Goal: Task Accomplishment & Management: Complete application form

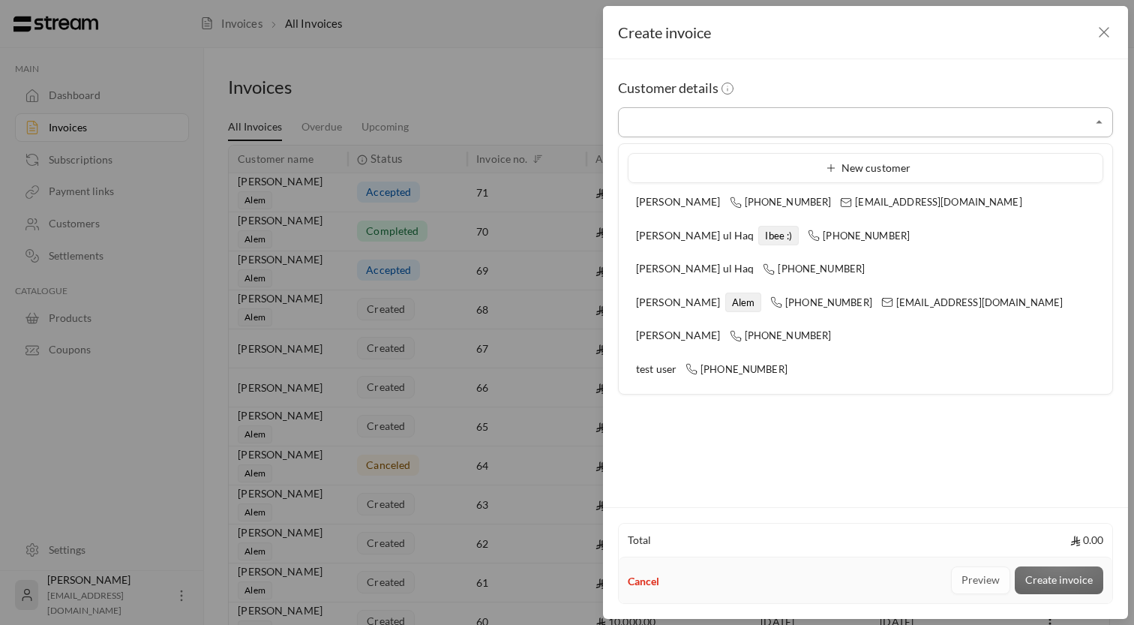
click at [735, 131] on input "Select customer" at bounding box center [865, 123] width 495 height 26
click at [713, 304] on span "[PERSON_NAME]" at bounding box center [698, 302] width 125 height 12
type input "**********"
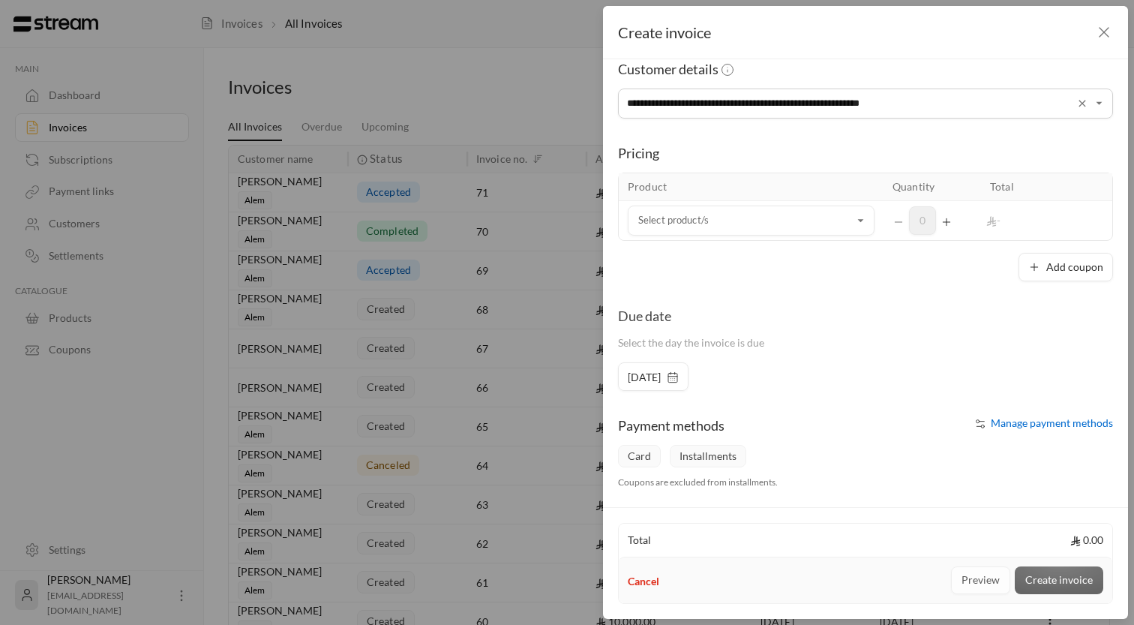
scroll to position [120, 0]
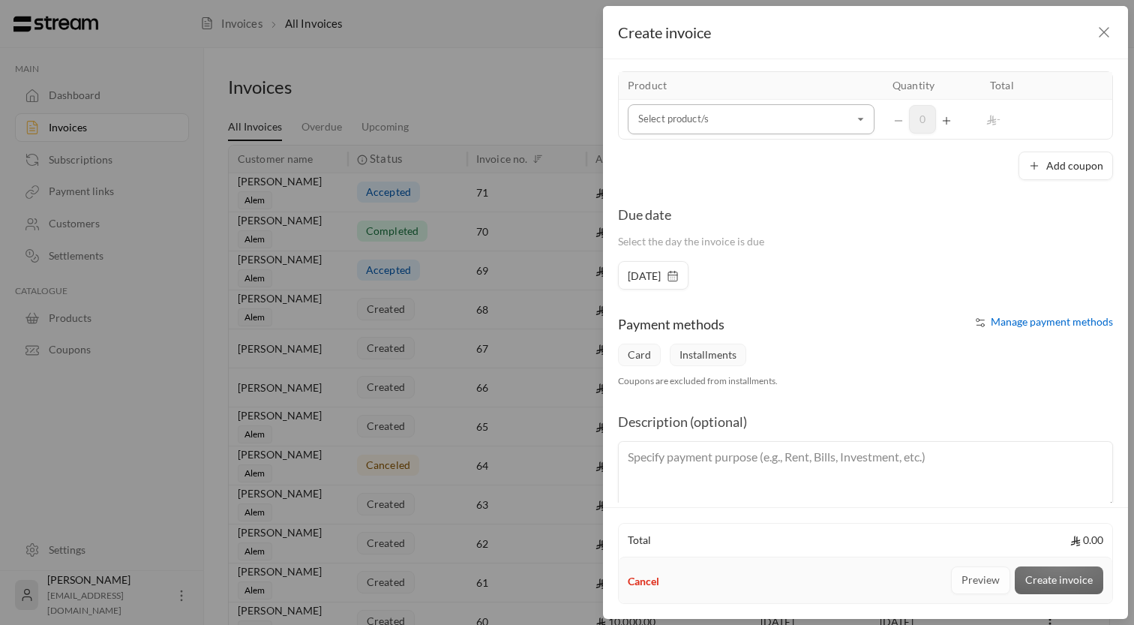
click at [858, 124] on icon "Open" at bounding box center [861, 119] width 15 height 15
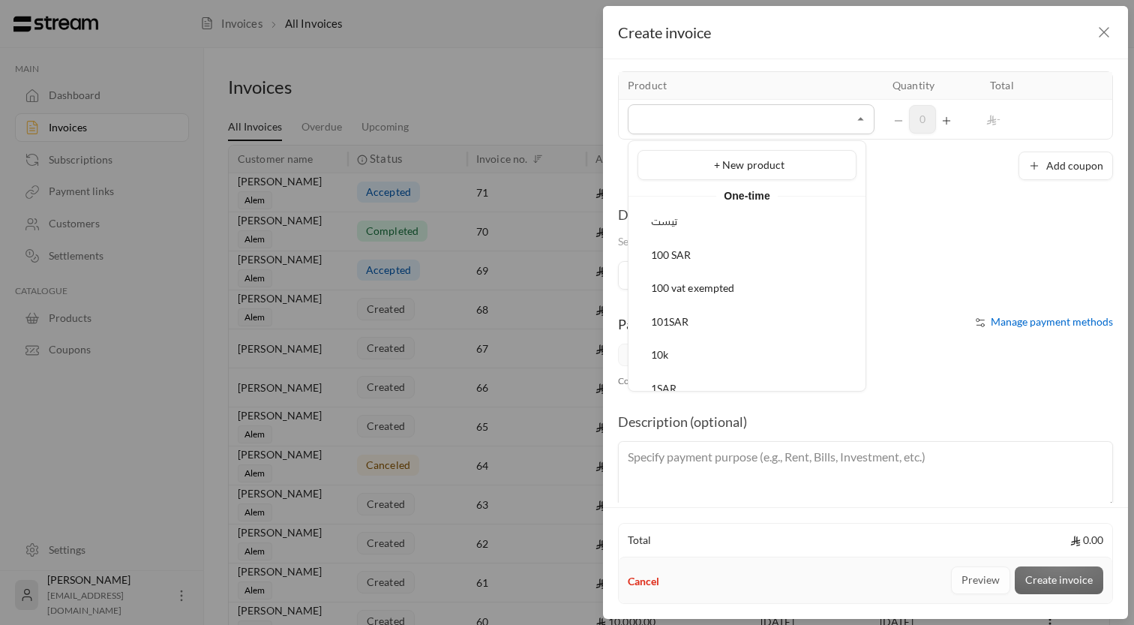
click at [724, 250] on div "100 SAR" at bounding box center [747, 256] width 203 height 16
type input "*******"
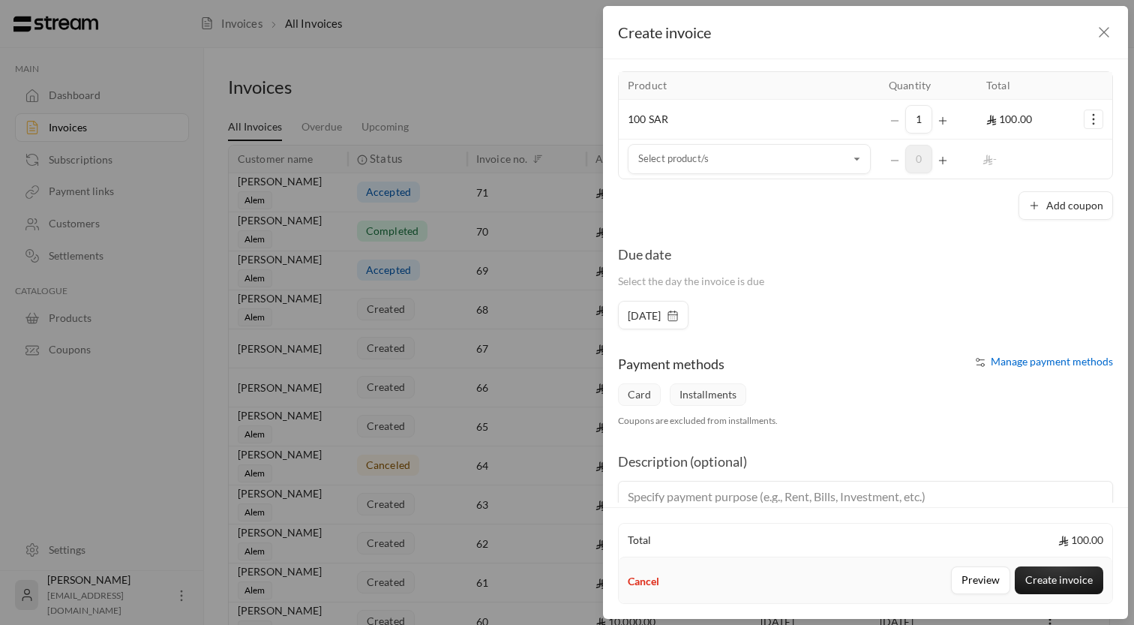
click at [927, 118] on div "1" at bounding box center [929, 119] width 80 height 29
click at [937, 118] on icon "Selected Products" at bounding box center [943, 121] width 12 height 12
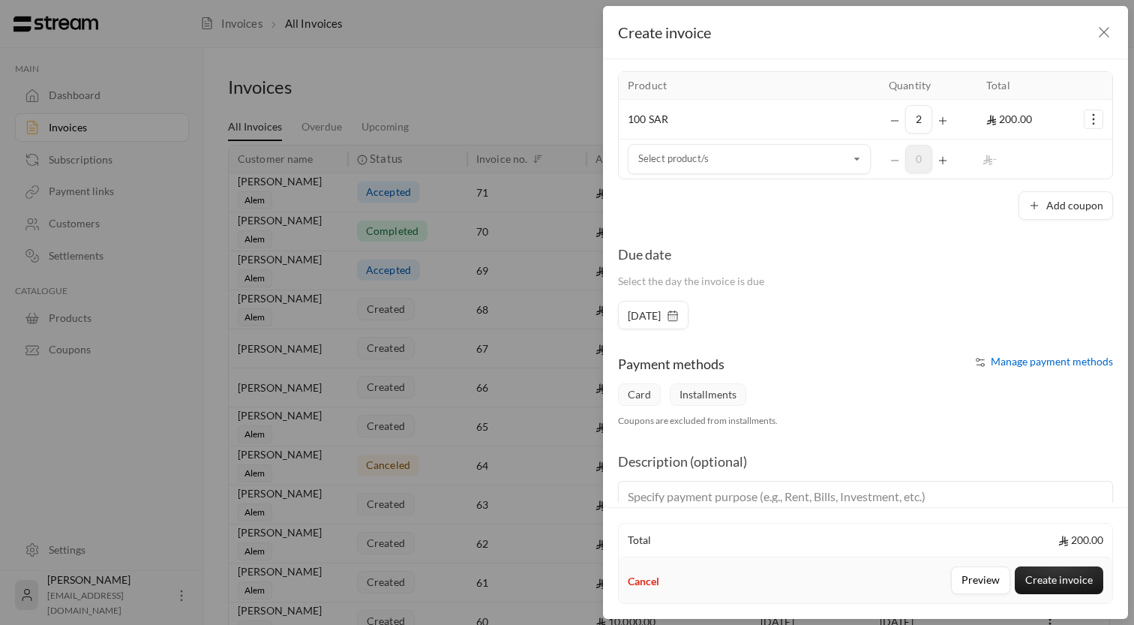
click at [937, 118] on icon "Selected Products" at bounding box center [943, 121] width 12 height 12
click at [947, 232] on div "**********" at bounding box center [865, 280] width 525 height 443
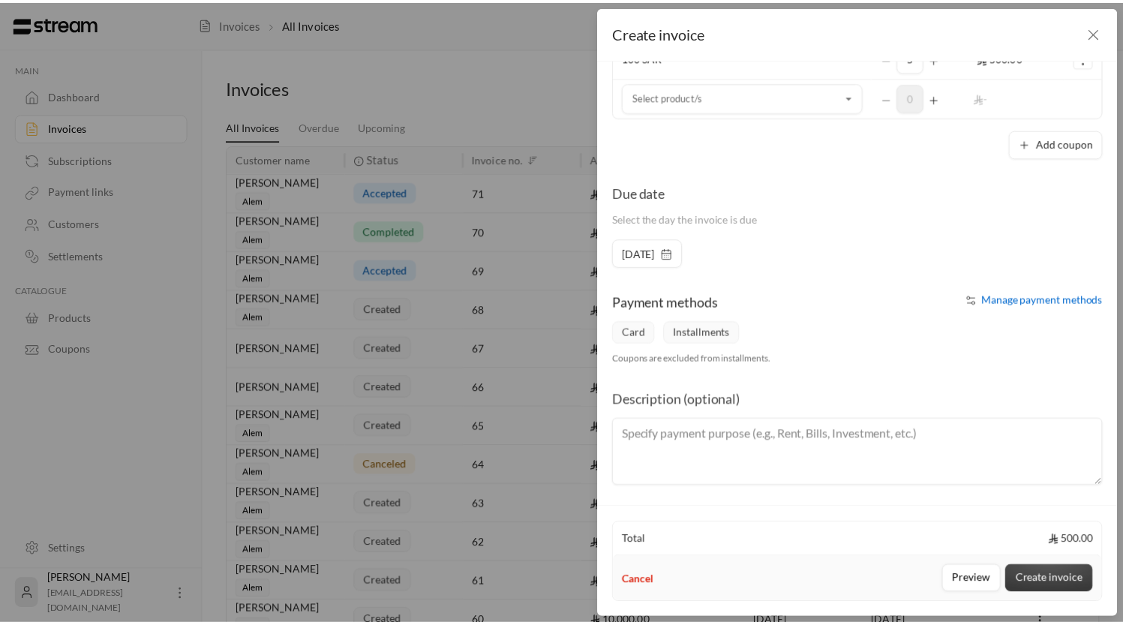
scroll to position [184, 0]
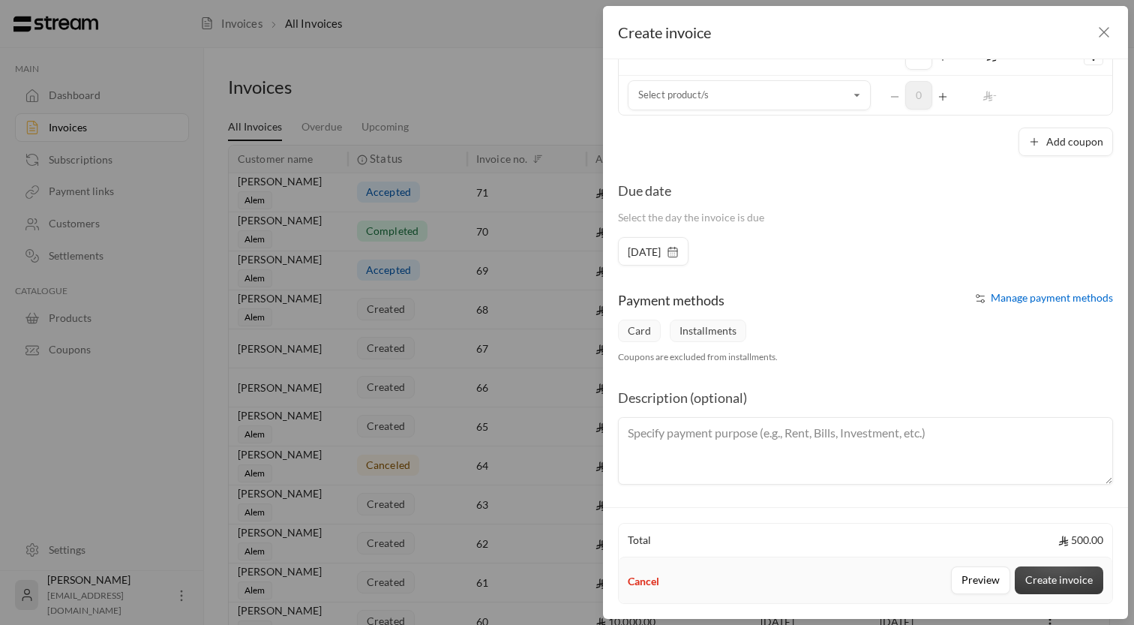
click at [1070, 575] on button "Create invoice" at bounding box center [1059, 580] width 89 height 28
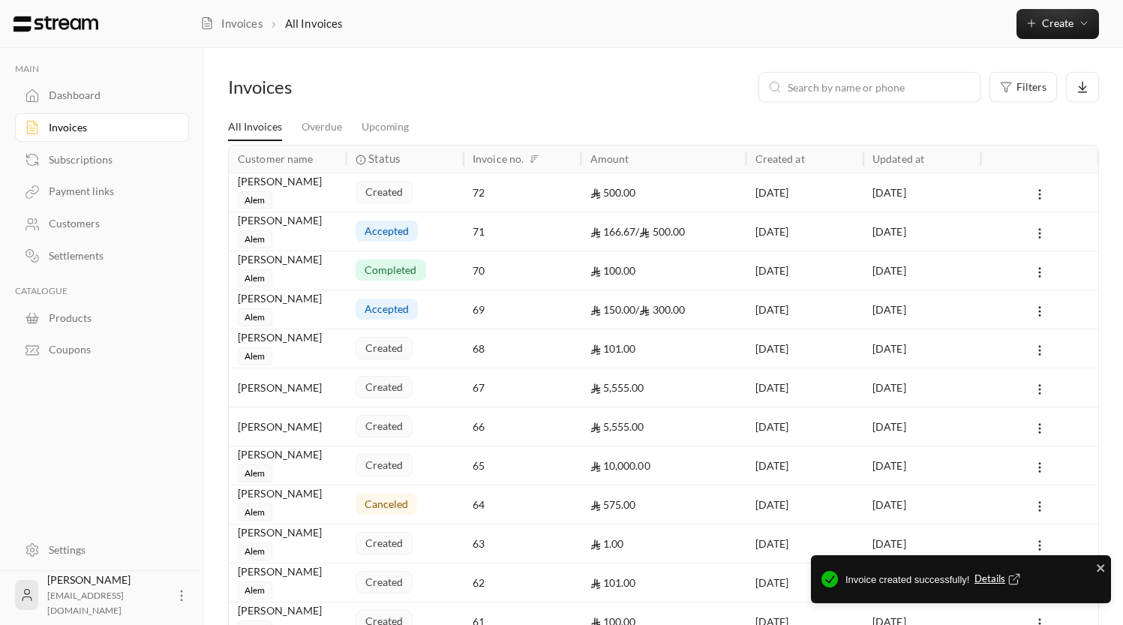
click at [62, 550] on div "Settings" at bounding box center [110, 549] width 122 height 15
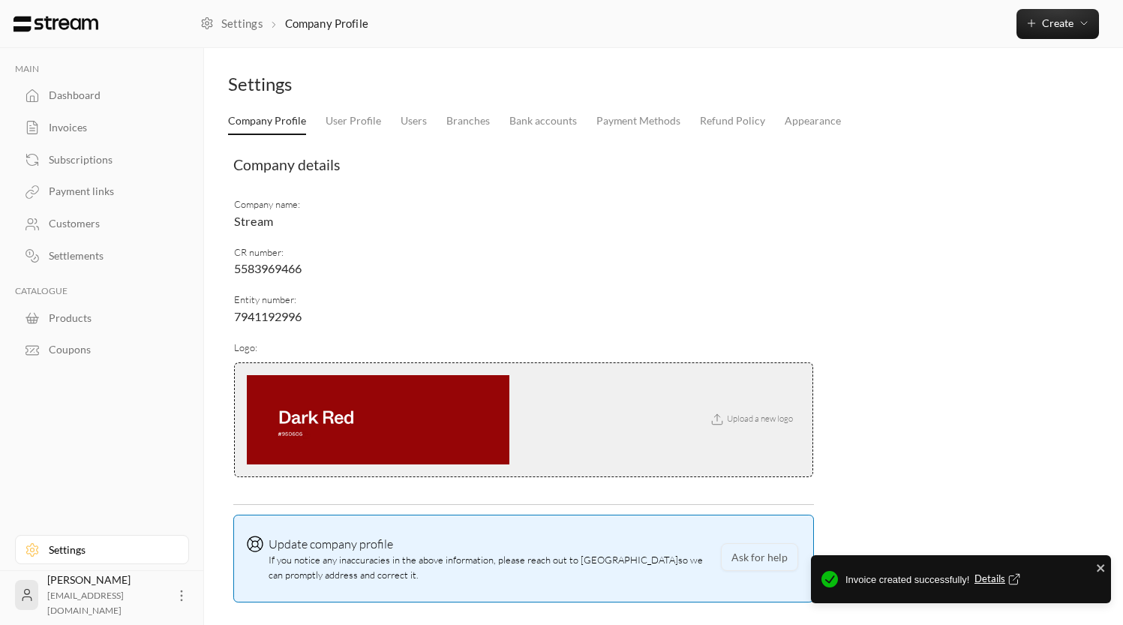
click at [262, 224] on span "Stream" at bounding box center [253, 221] width 39 height 14
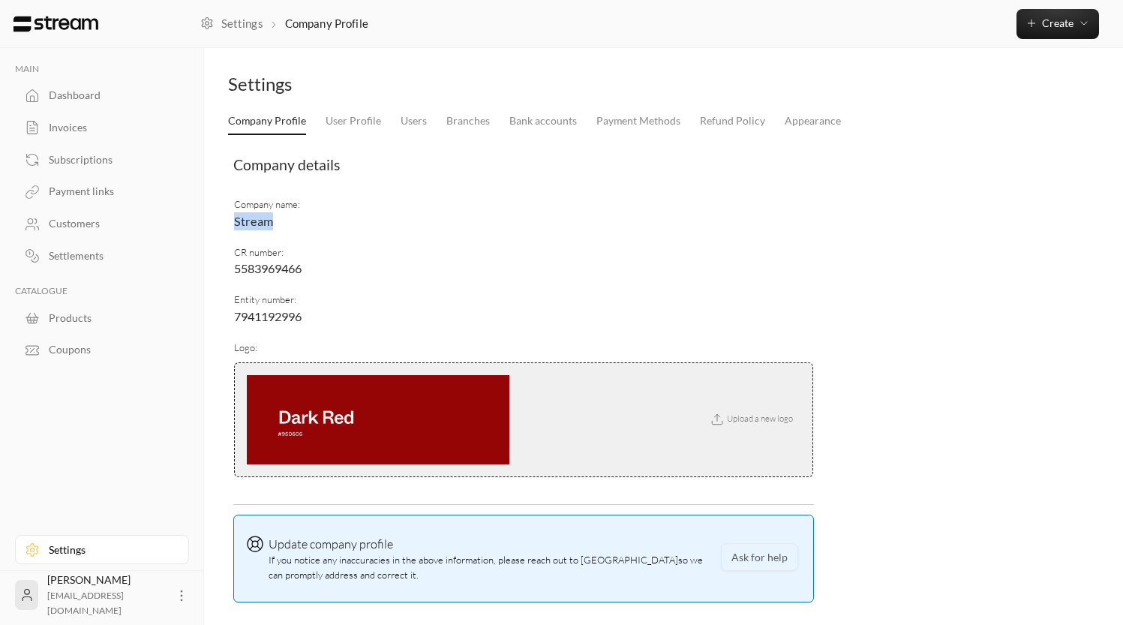
click at [125, 92] on div "Dashboard" at bounding box center [110, 95] width 122 height 15
